Goal: Task Accomplishment & Management: Manage account settings

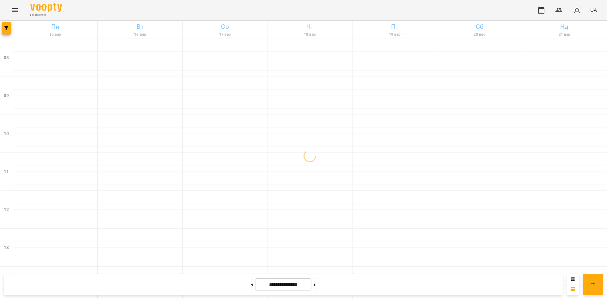
scroll to position [338, 0]
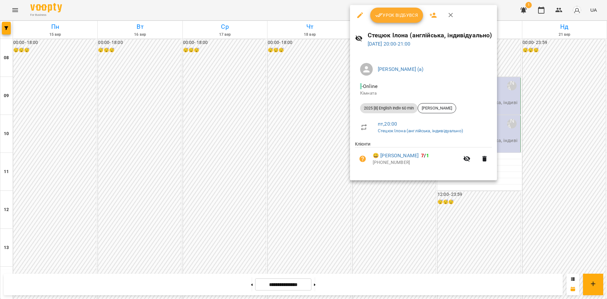
click at [390, 11] on button "Урок відбувся" at bounding box center [396, 15] width 53 height 15
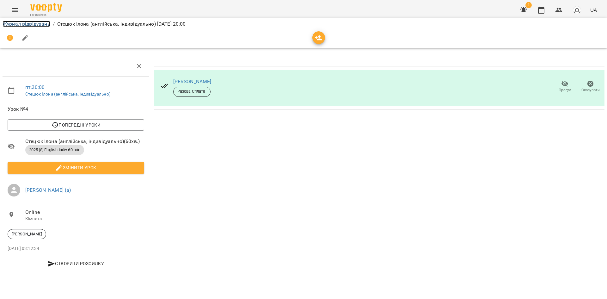
drag, startPoint x: 32, startPoint y: 22, endPoint x: 49, endPoint y: 11, distance: 21.2
click at [32, 22] on link "Журнал відвідувань" at bounding box center [27, 24] width 48 height 6
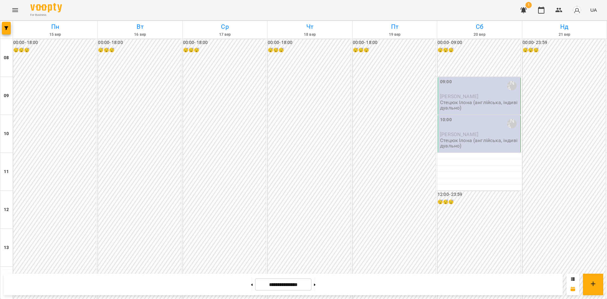
scroll to position [253, 0]
click at [316, 288] on button at bounding box center [315, 284] width 2 height 14
type input "**********"
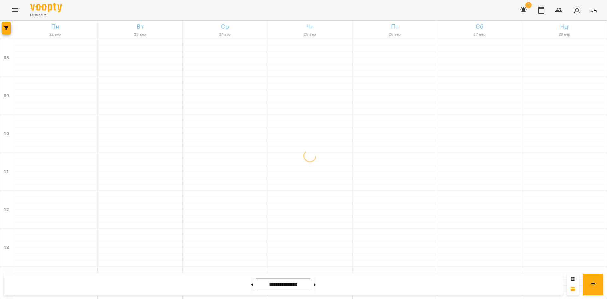
scroll to position [338, 0]
